Goal: Task Accomplishment & Management: Use online tool/utility

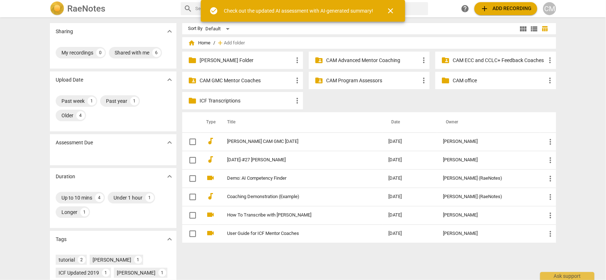
click at [551, 13] on div "CM" at bounding box center [549, 8] width 13 height 13
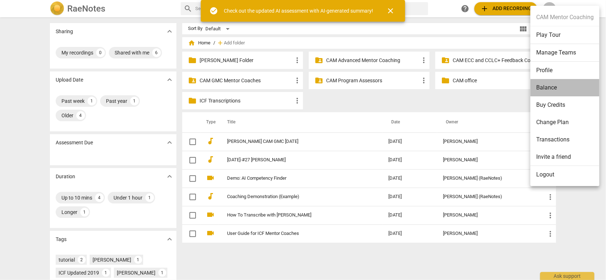
click at [548, 86] on li "Balance" at bounding box center [564, 87] width 69 height 17
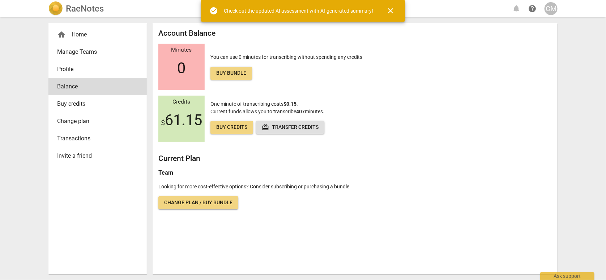
click at [517, 109] on div "Credits $ 61.15 One minute of transcribing costs $0.15 . Current funds allows y…" at bounding box center [354, 119] width 393 height 46
click at [580, 68] on div "RaeNotes notifications help CM home Home Manage Teams Profile Balance Buy credi…" at bounding box center [303, 140] width 606 height 280
click at [392, 10] on span "close" at bounding box center [390, 11] width 9 height 9
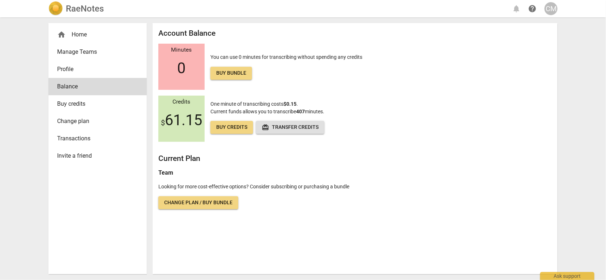
click at [81, 30] on div "home Home" at bounding box center [94, 34] width 75 height 9
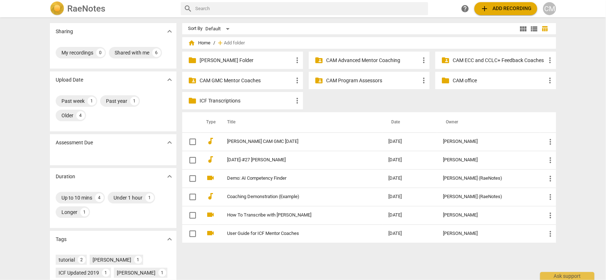
click at [358, 78] on p "CAM Program Assessors" at bounding box center [372, 81] width 93 height 8
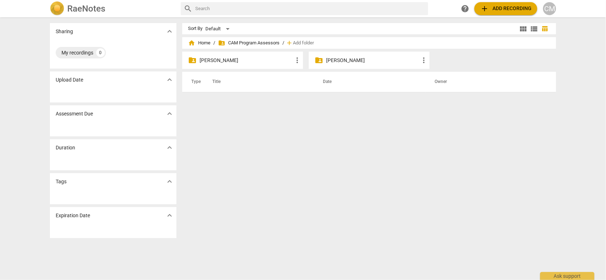
click at [233, 61] on p "[PERSON_NAME]" at bounding box center [245, 61] width 93 height 8
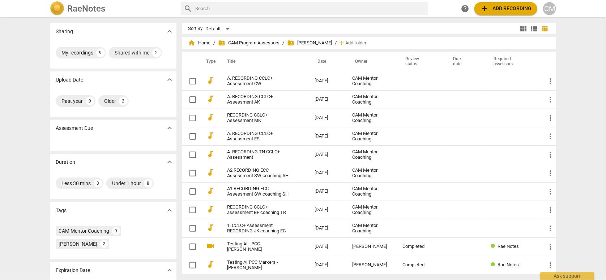
click at [508, 9] on span "add Add recording" at bounding box center [505, 8] width 51 height 9
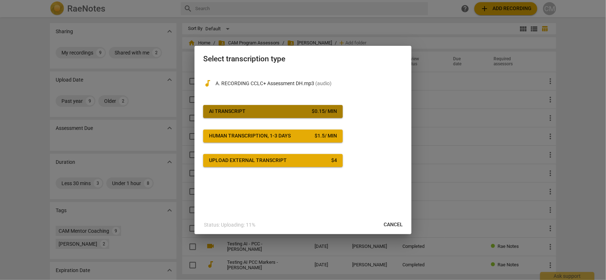
click at [264, 108] on span "AI Transcript $ 0.15 / min" at bounding box center [273, 111] width 128 height 7
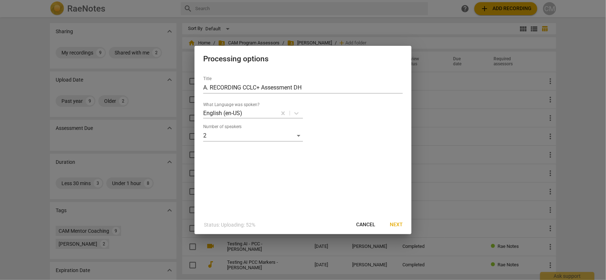
click at [395, 226] on span "Next" at bounding box center [395, 224] width 13 height 7
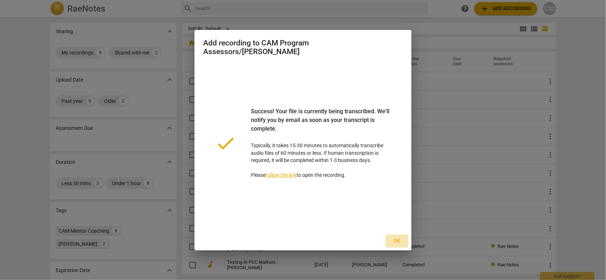
click at [399, 243] on span "Ok" at bounding box center [397, 241] width 12 height 7
